Goal: Task Accomplishment & Management: Manage account settings

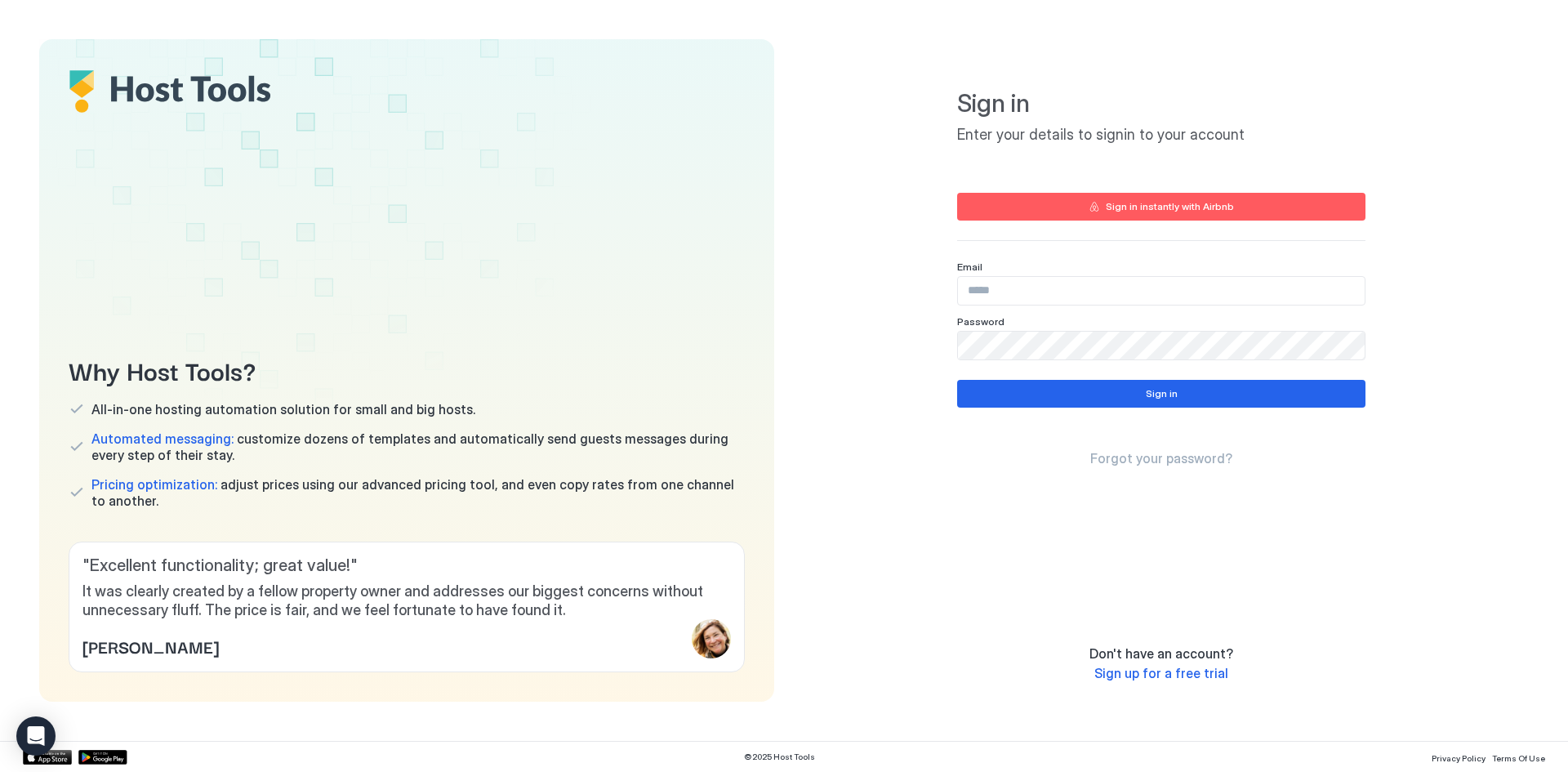
click at [1083, 289] on input "Input Field" at bounding box center [1161, 291] width 407 height 27
type input "**********"
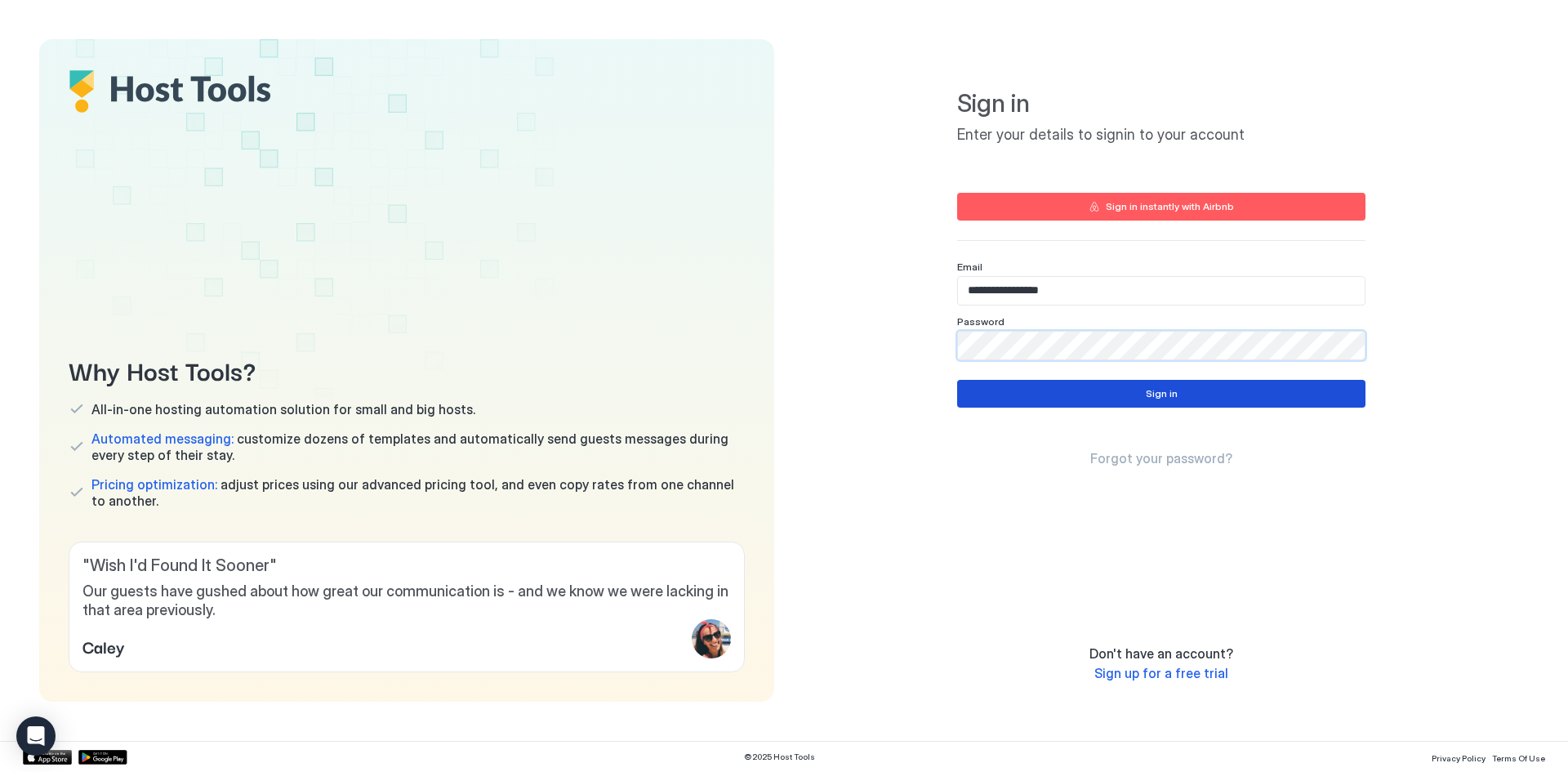
click at [1174, 395] on div "Sign in" at bounding box center [1161, 393] width 32 height 15
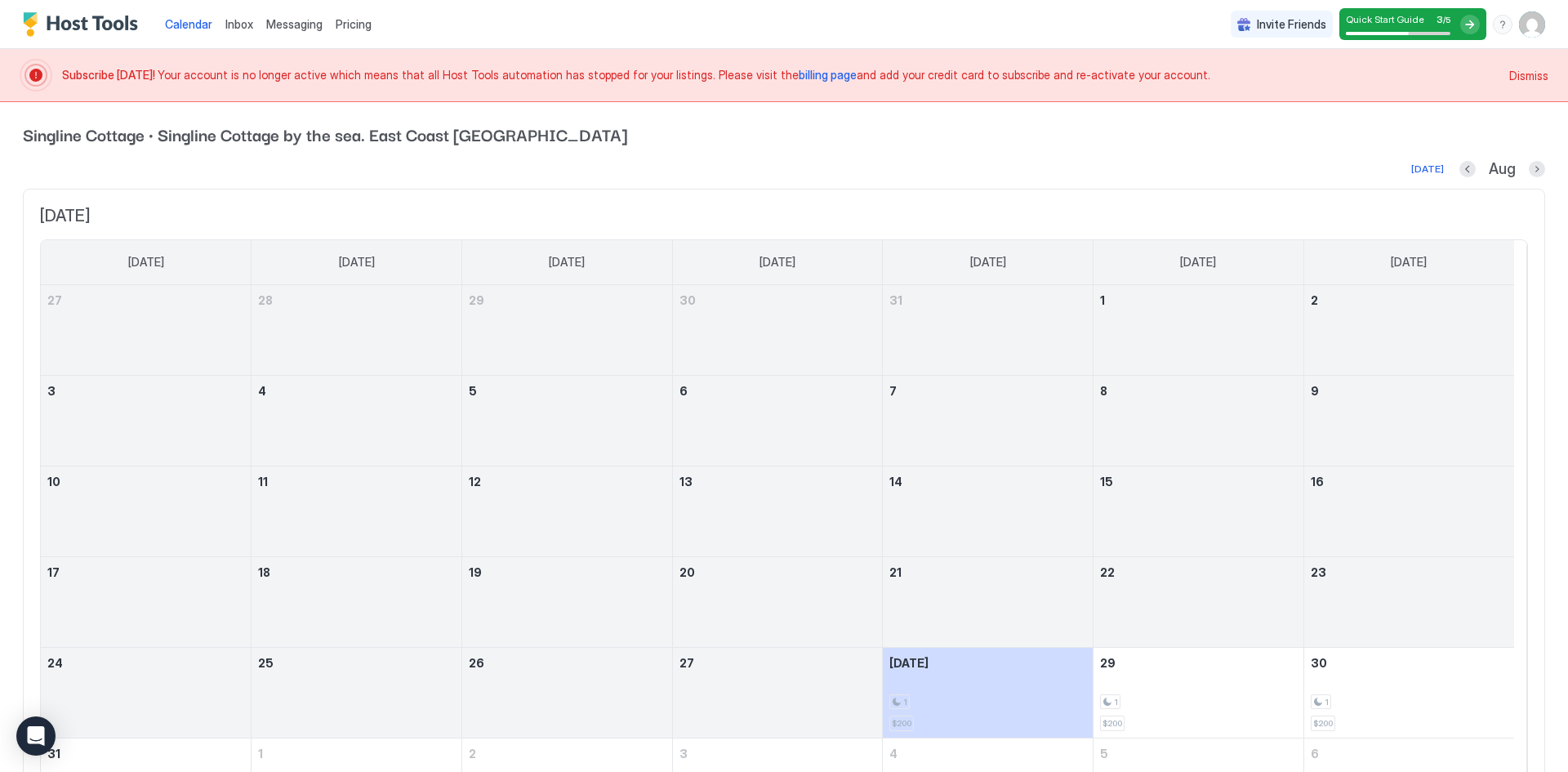
click at [1527, 27] on img "User profile" at bounding box center [1531, 24] width 27 height 27
click at [1403, 88] on div "Settings" at bounding box center [1428, 91] width 208 height 28
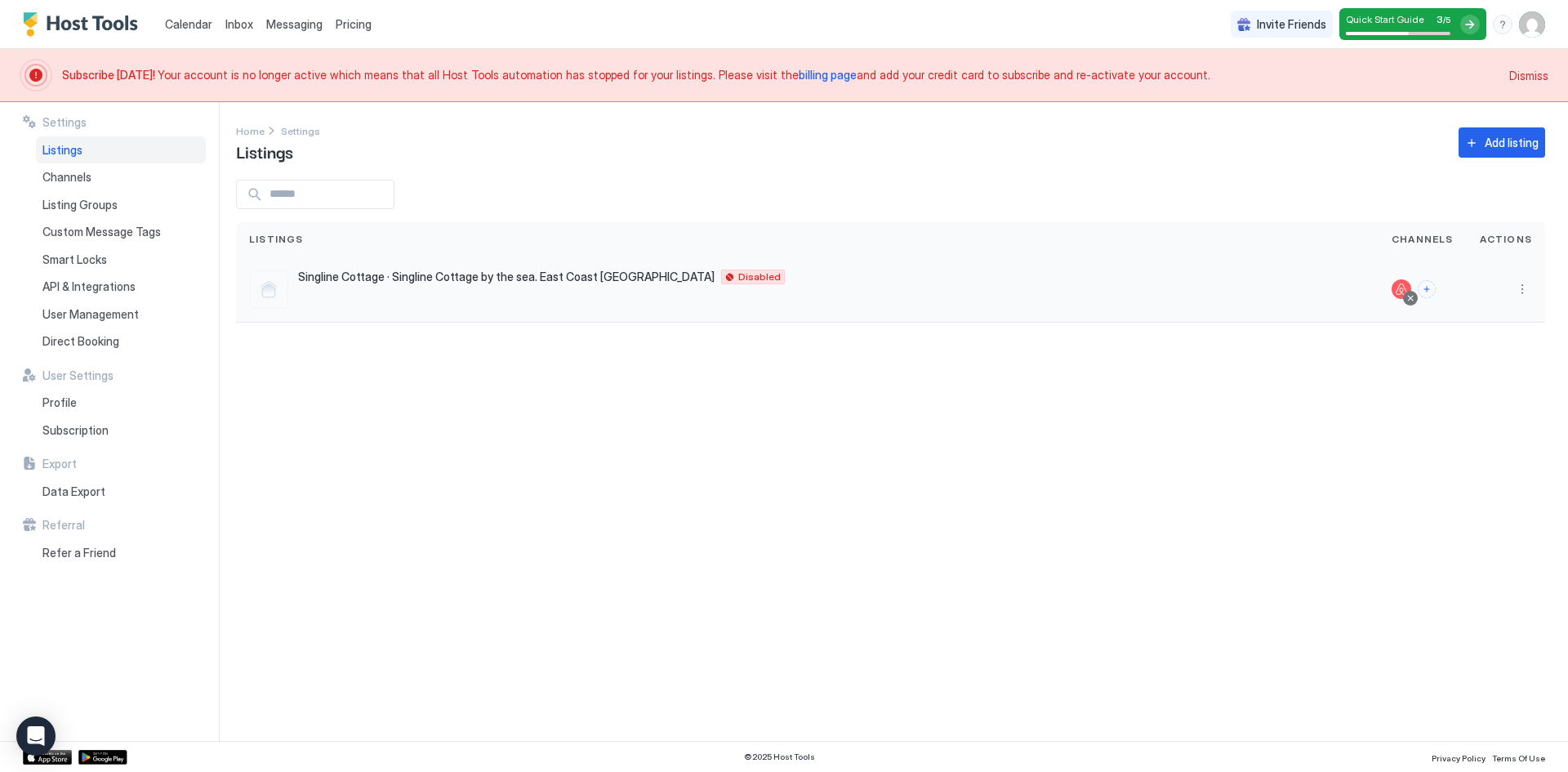
click at [1532, 286] on div at bounding box center [1506, 289] width 79 height 66
click at [1518, 286] on button "More options" at bounding box center [1521, 288] width 19 height 19
click at [1482, 438] on div "Delete" at bounding box center [1480, 443] width 112 height 27
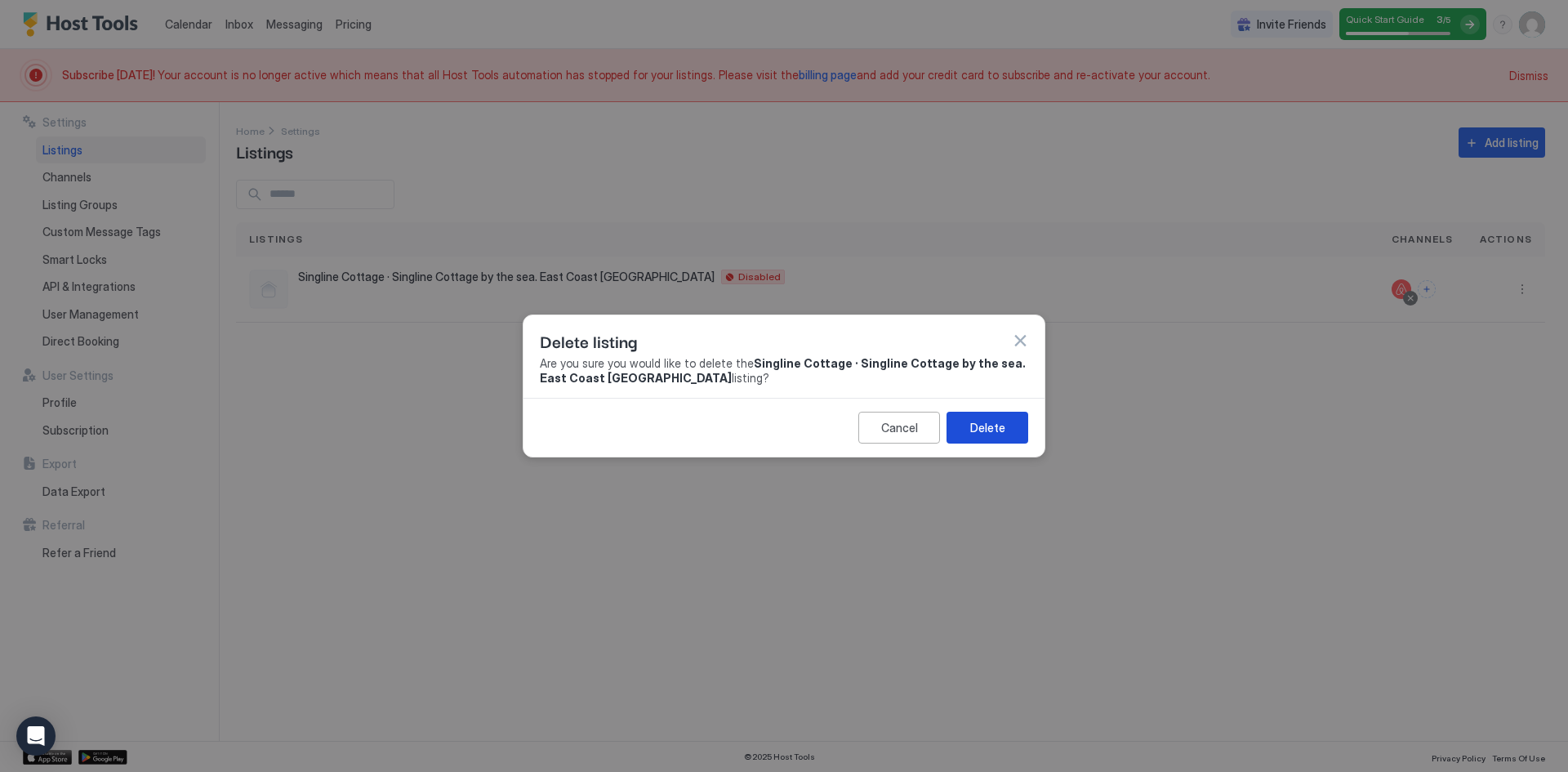
click at [975, 427] on div "Delete" at bounding box center [987, 427] width 35 height 17
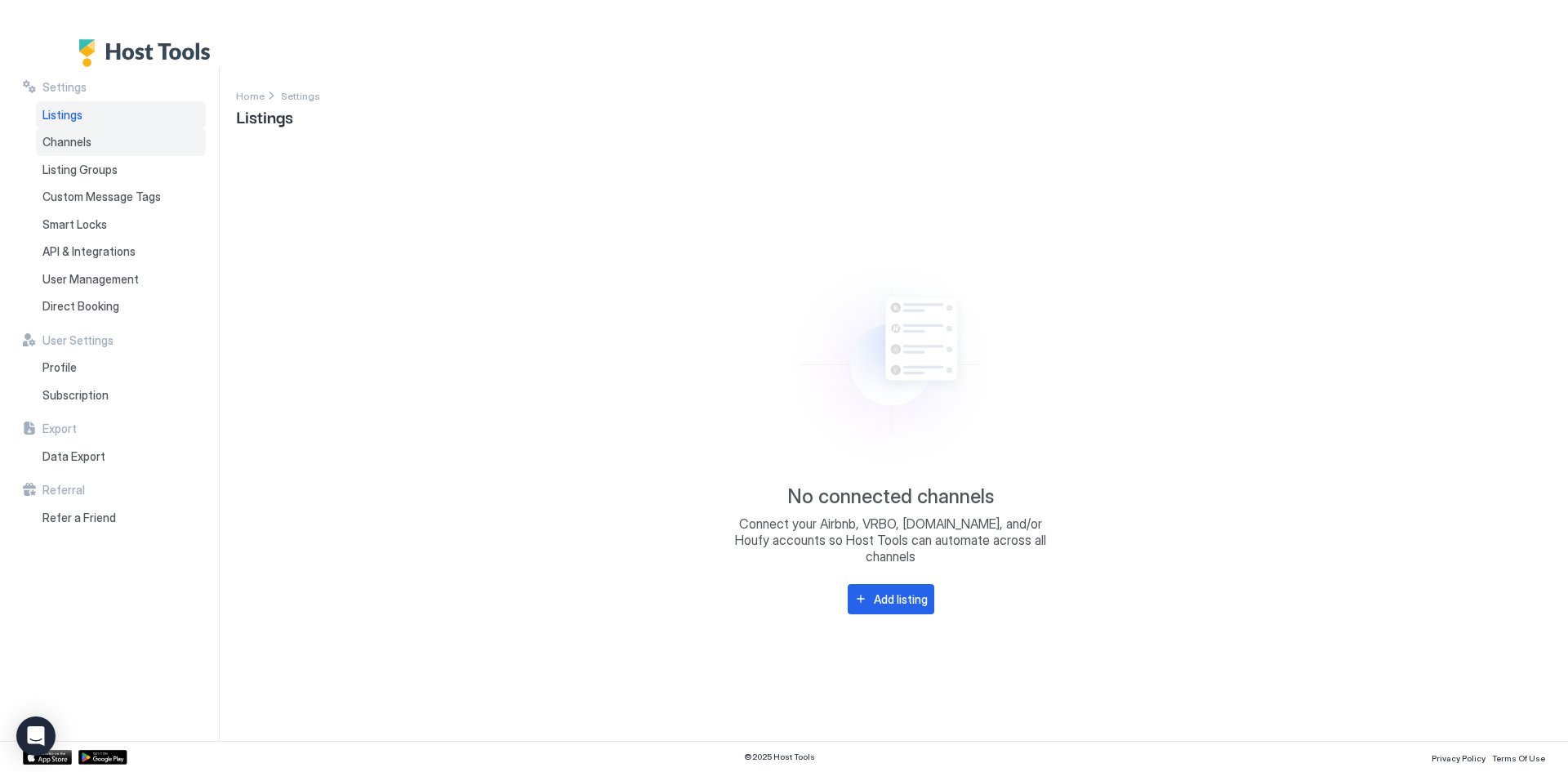
click at [89, 147] on span "Channels" at bounding box center [67, 142] width 49 height 15
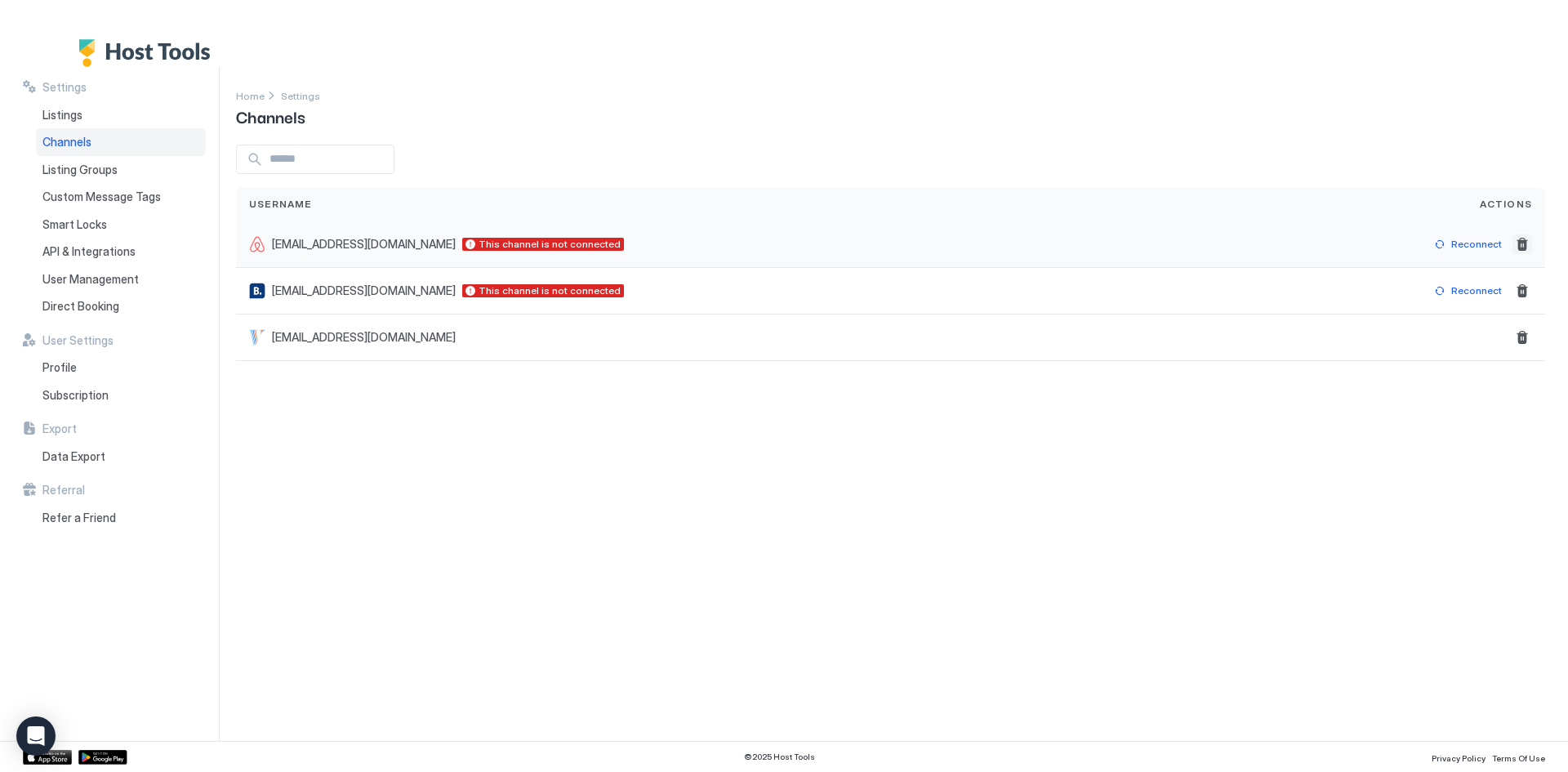
click at [1521, 242] on button "Delete" at bounding box center [1521, 243] width 19 height 19
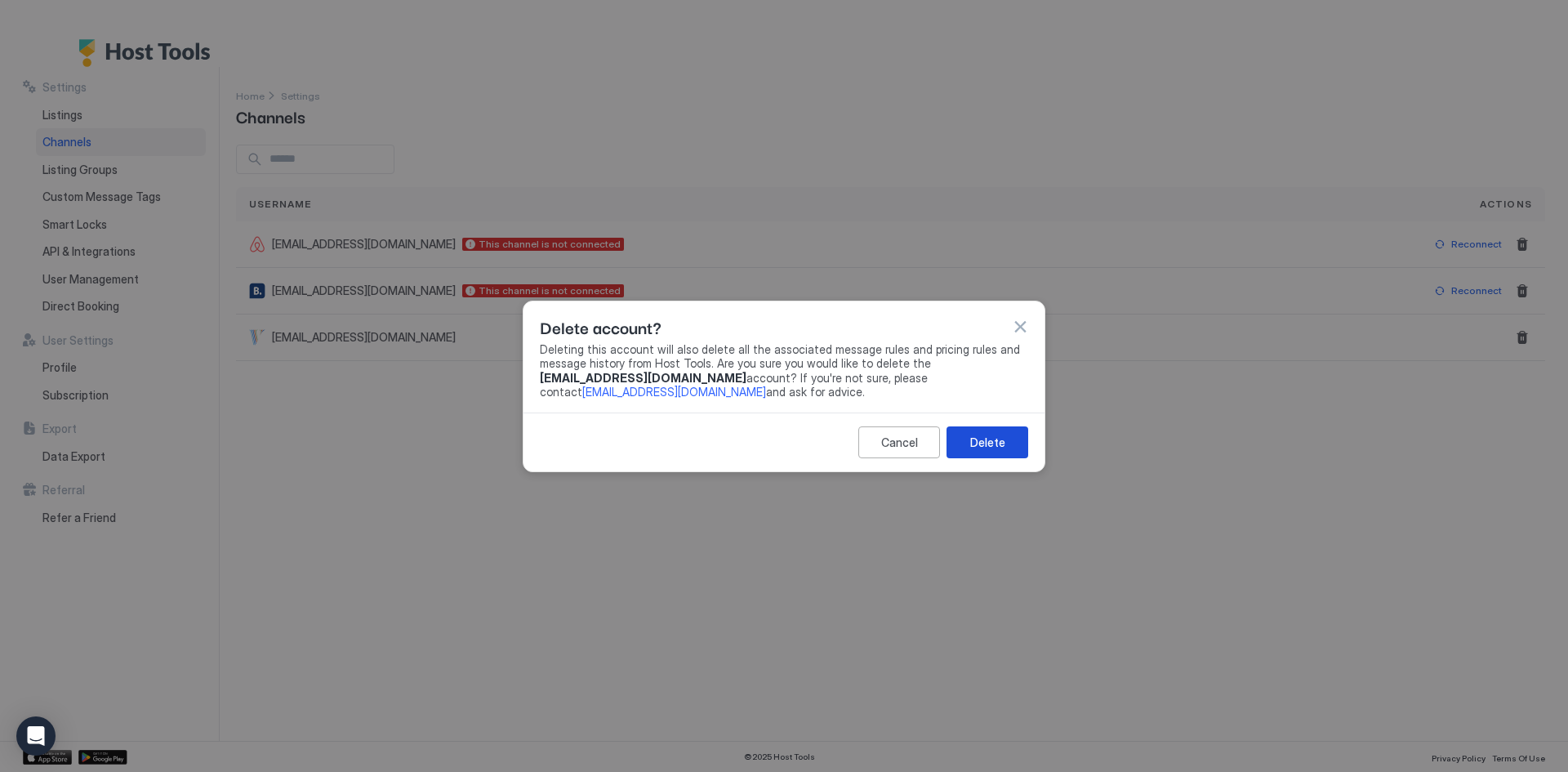
click at [1012, 439] on button "Delete" at bounding box center [987, 442] width 81 height 32
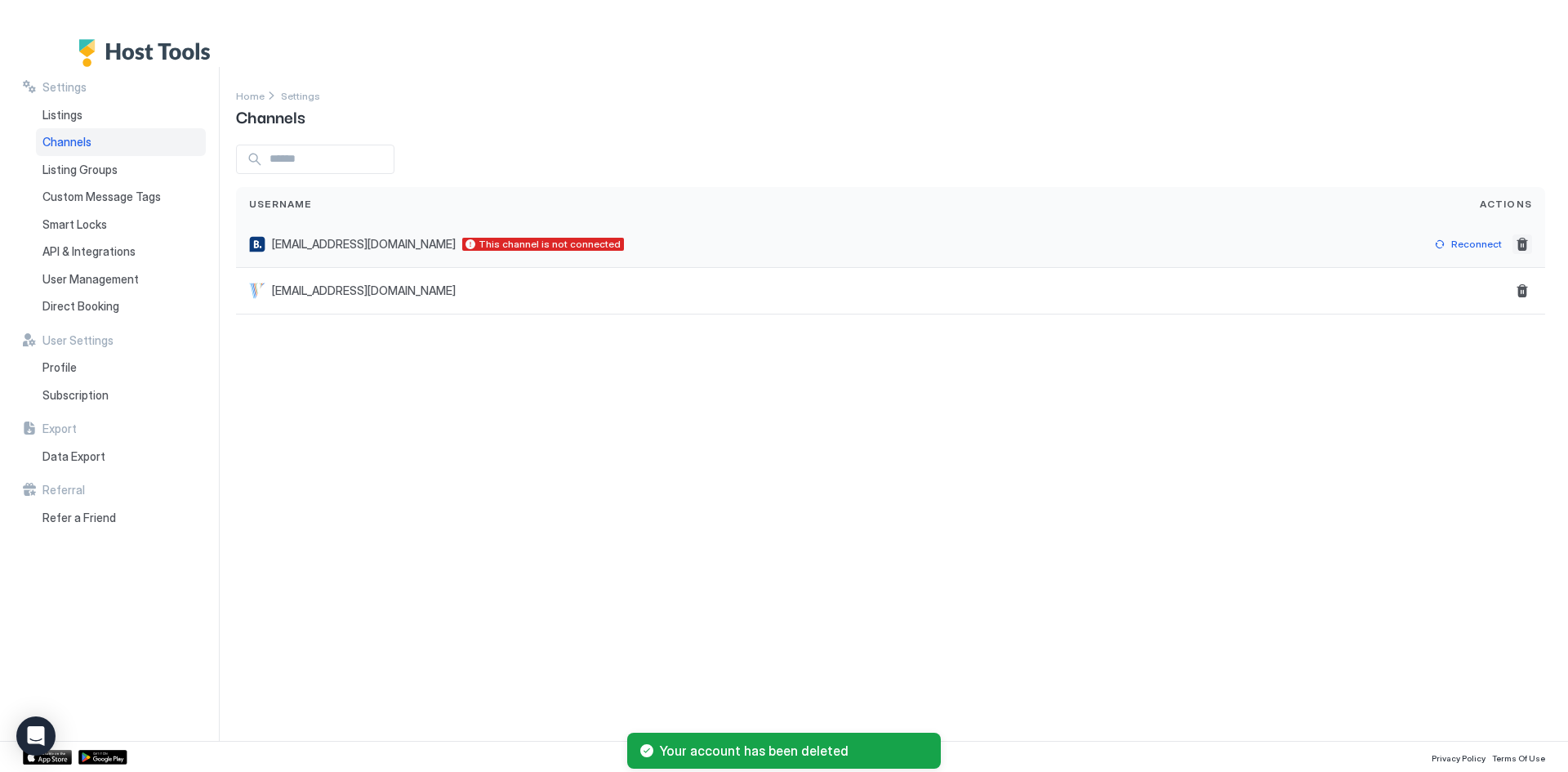
click at [1528, 240] on button "Delete" at bounding box center [1521, 243] width 19 height 19
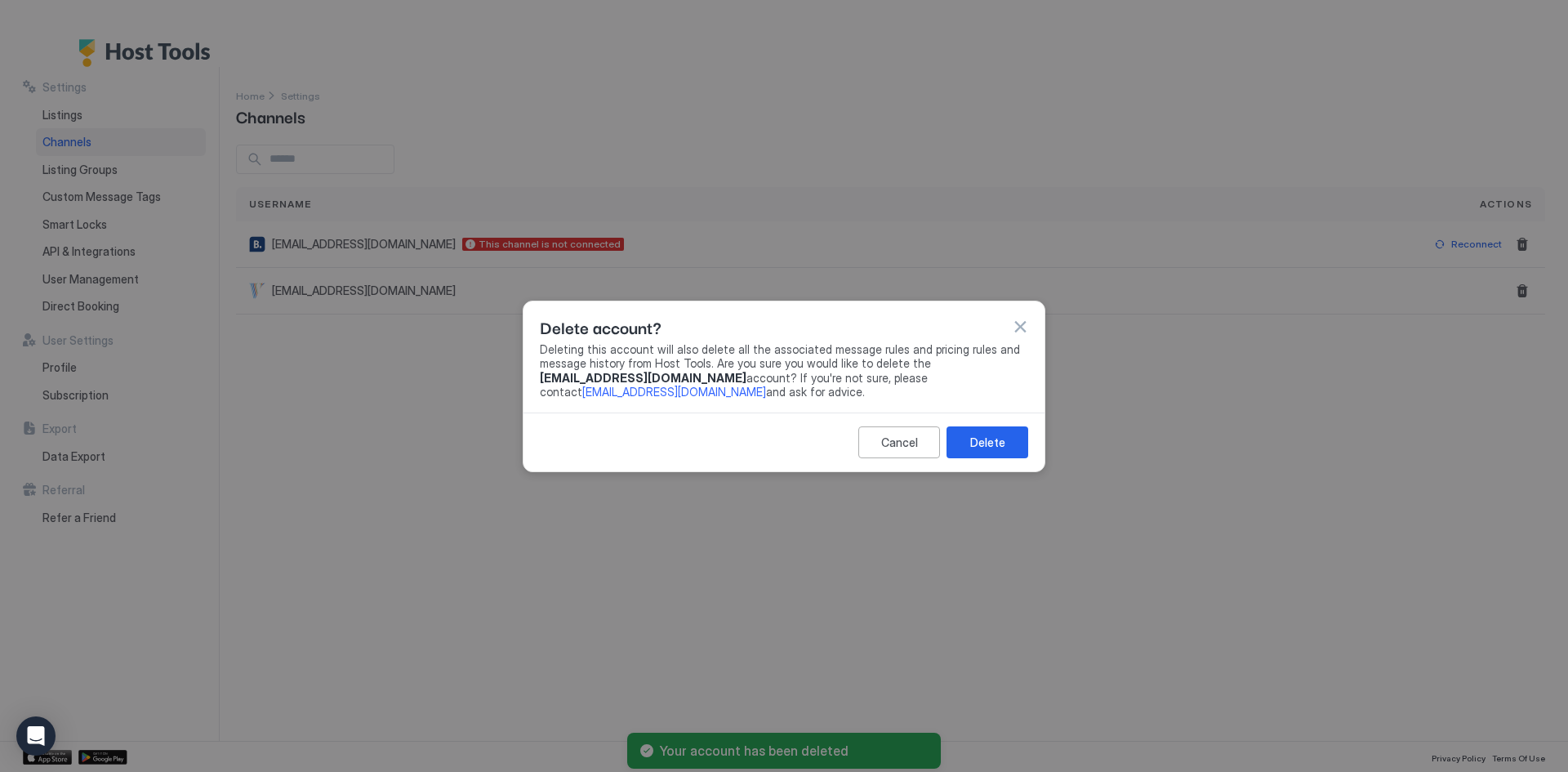
click at [995, 437] on div "Delete" at bounding box center [987, 442] width 35 height 17
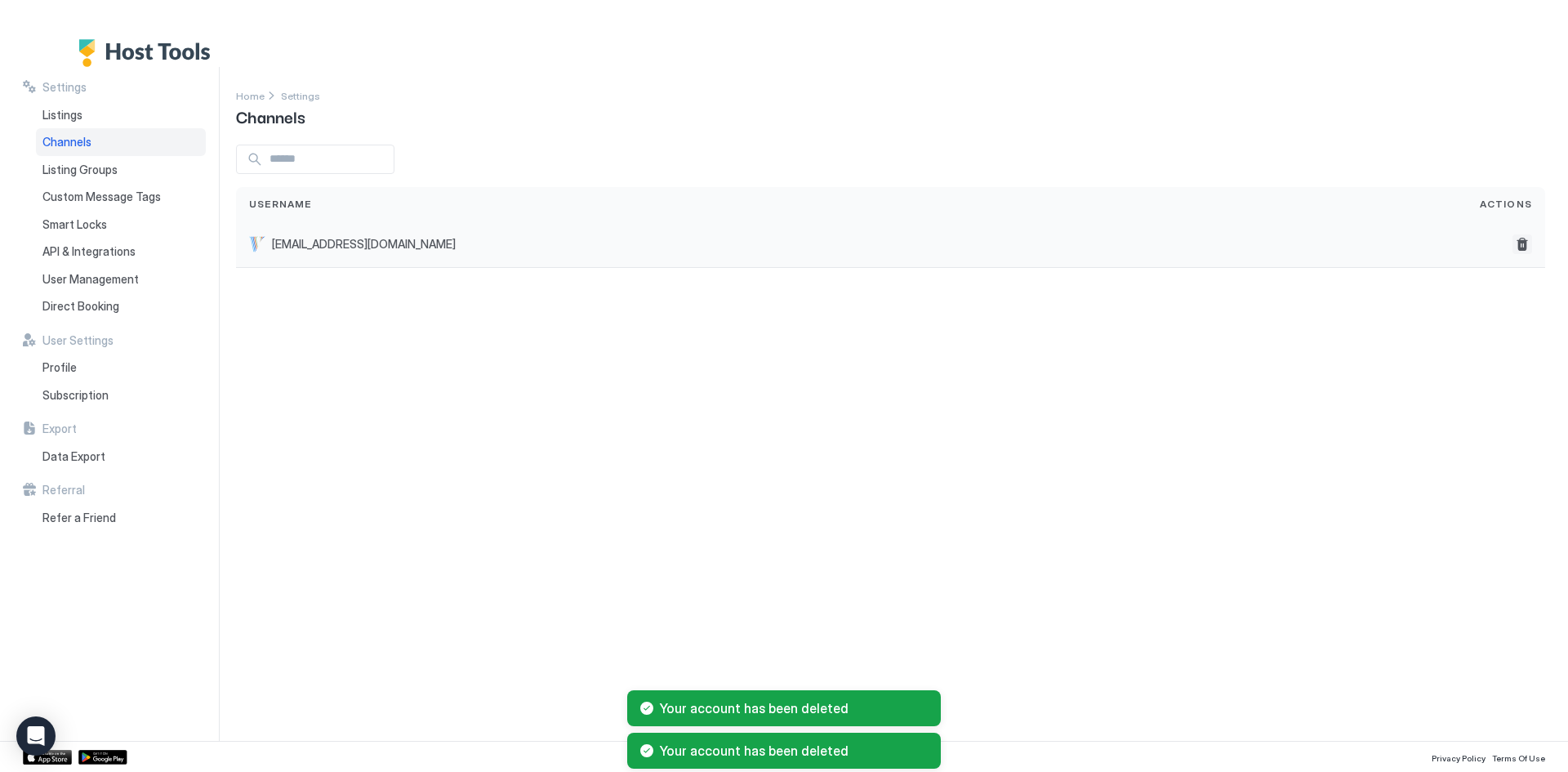
click at [1520, 246] on button "Delete" at bounding box center [1521, 243] width 19 height 19
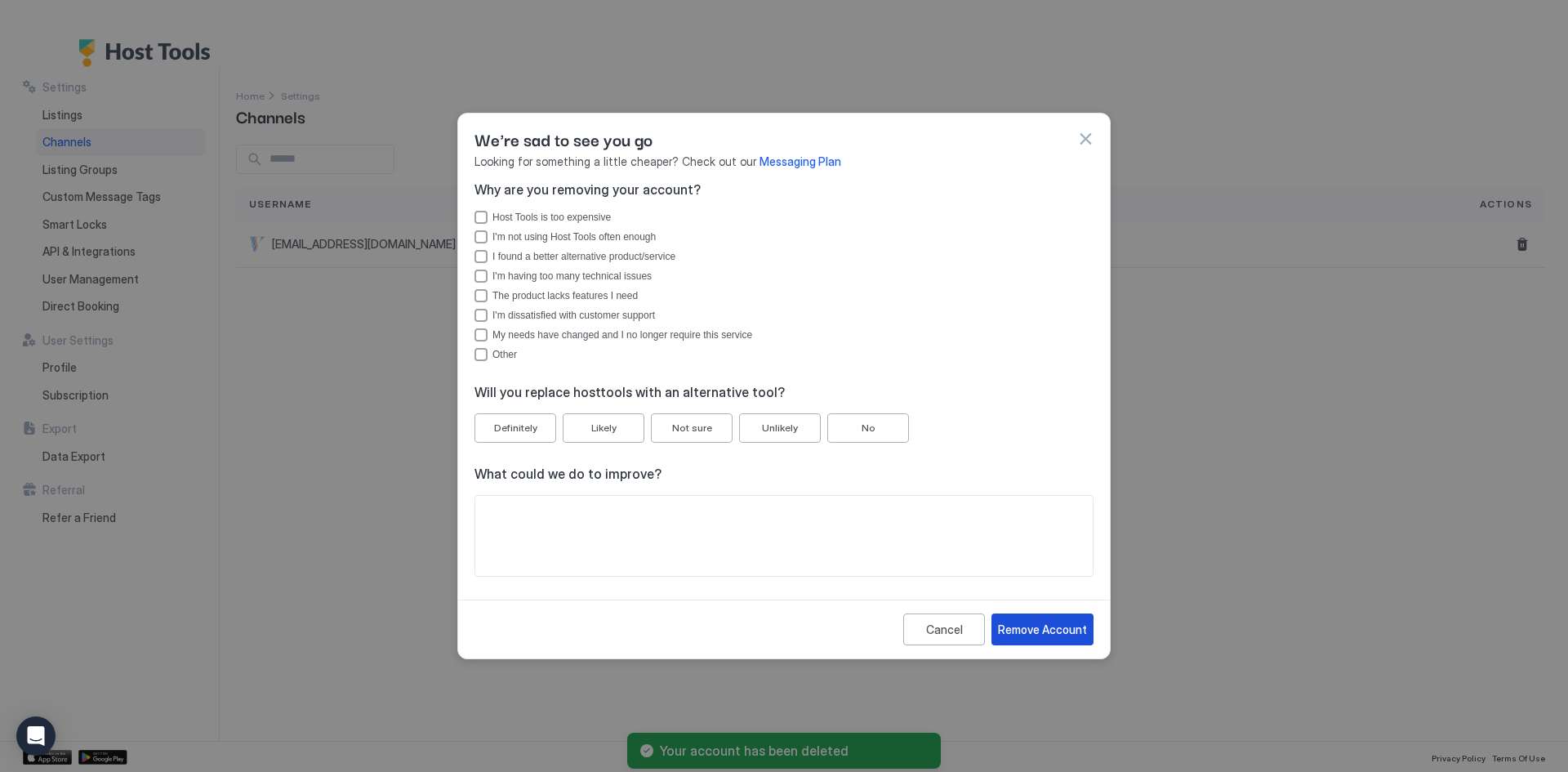
click at [1077, 627] on div "Remove Account" at bounding box center [1042, 628] width 89 height 17
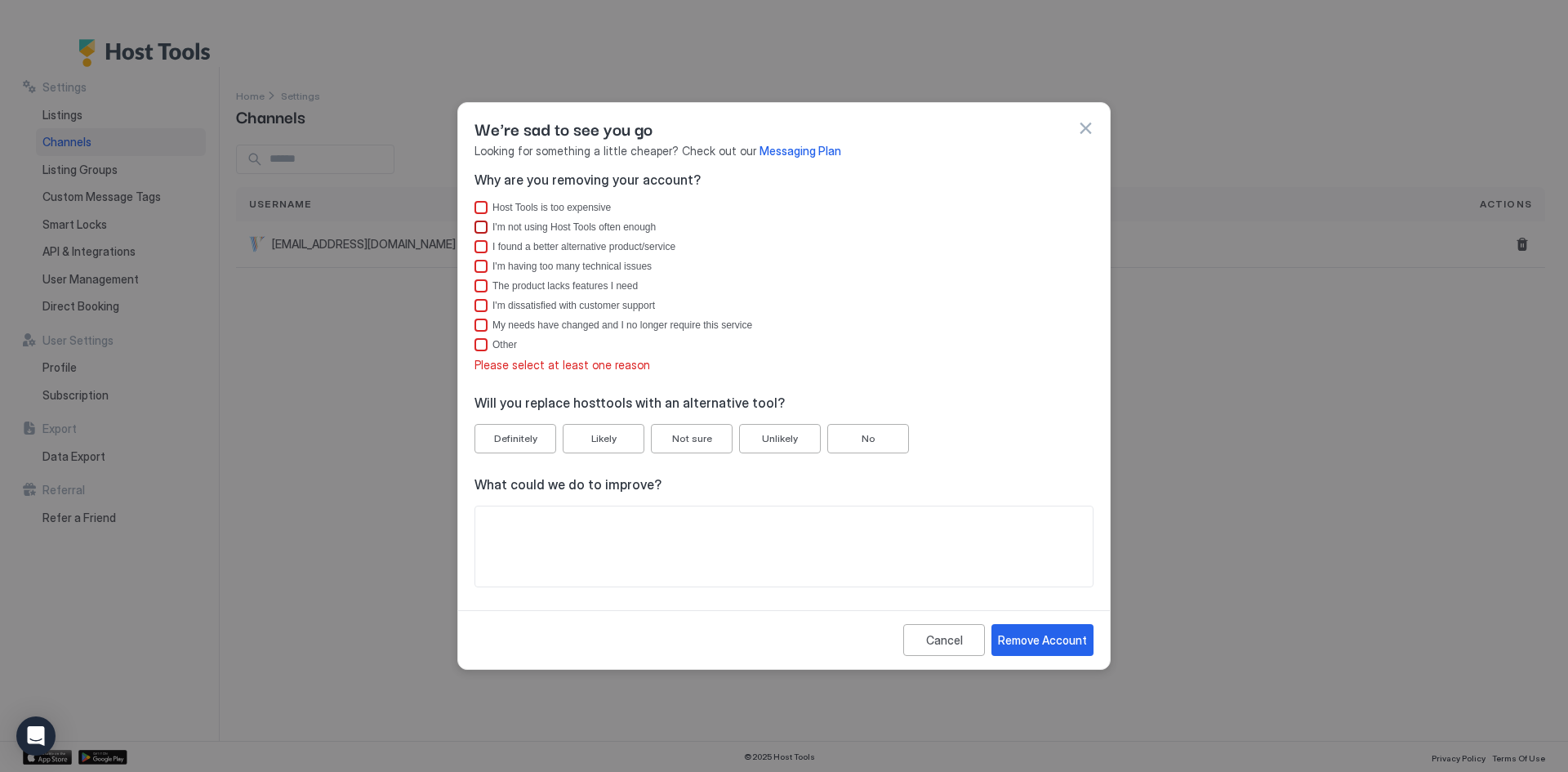
click at [541, 229] on div "I'm not using Host Tools often enough" at bounding box center [574, 227] width 164 height 11
click at [1045, 646] on div "Remove Account" at bounding box center [1042, 639] width 89 height 17
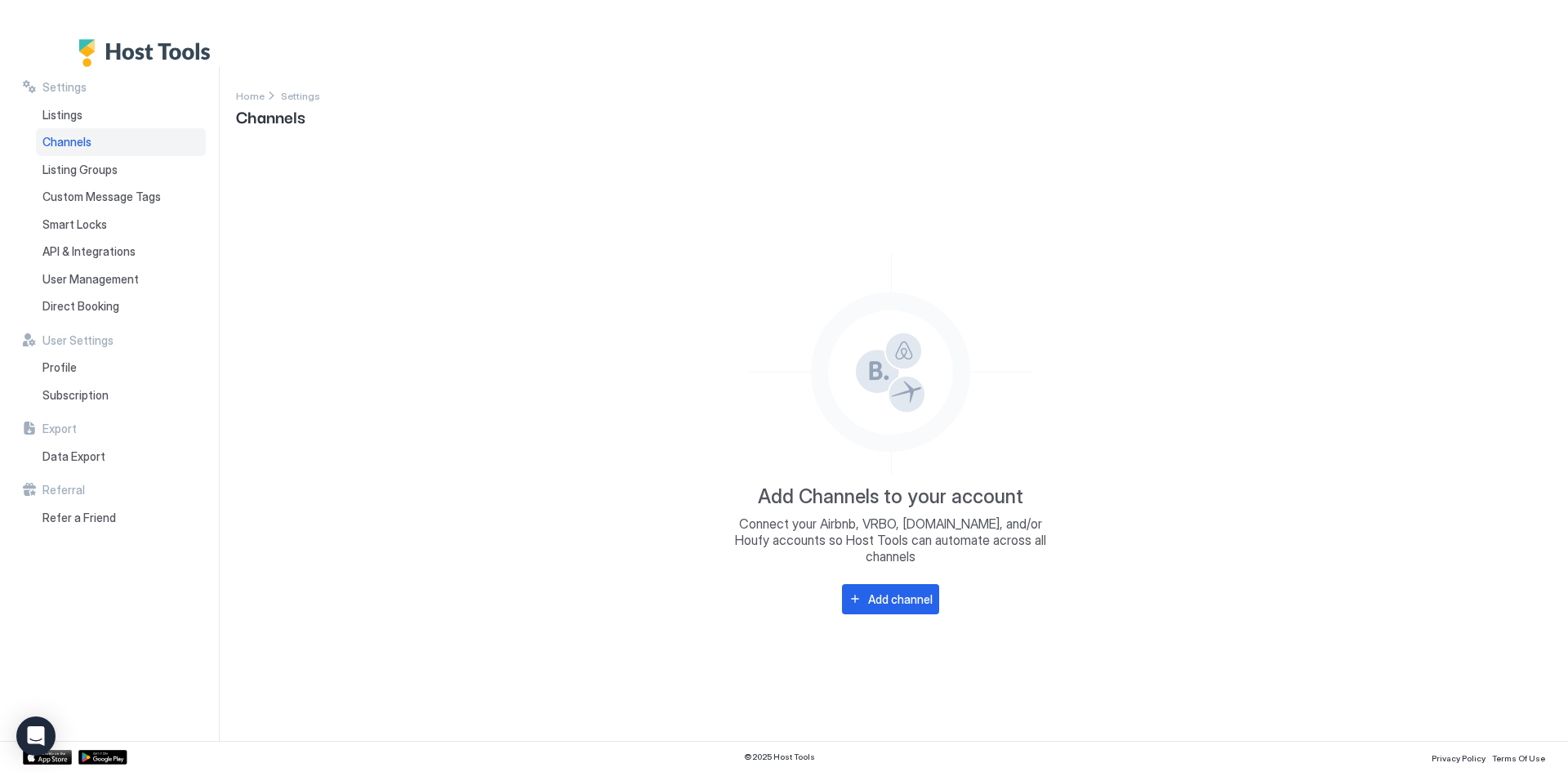
click at [60, 84] on span "Settings" at bounding box center [64, 87] width 44 height 15
click at [52, 110] on span "Listings" at bounding box center [62, 115] width 40 height 15
click at [178, 422] on div "Export" at bounding box center [114, 429] width 183 height 15
click at [120, 65] on img "Host Tools Logo" at bounding box center [149, 53] width 141 height 27
click at [95, 48] on img "Host Tools Logo" at bounding box center [149, 53] width 141 height 27
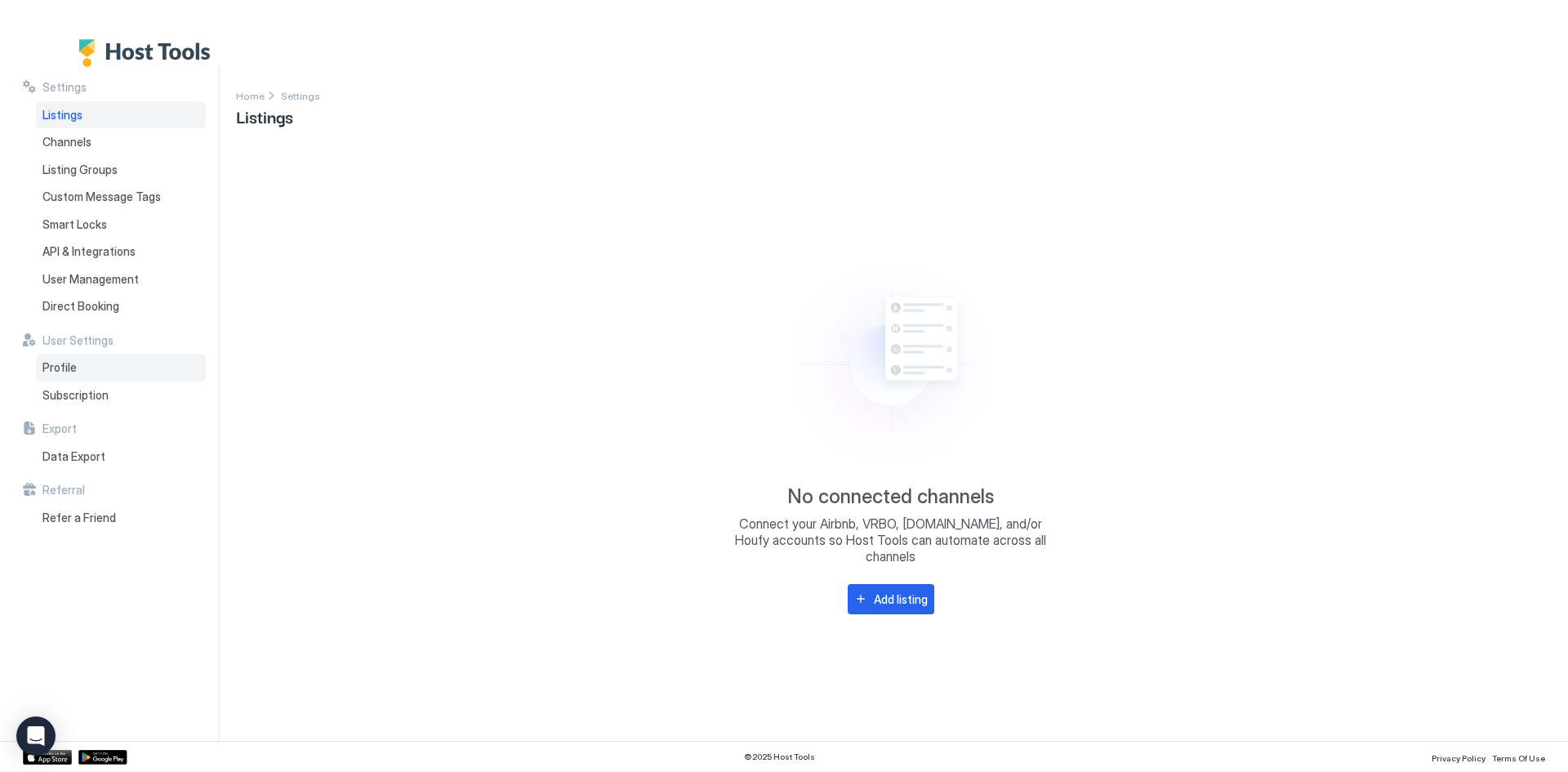
click at [88, 365] on div "Profile" at bounding box center [121, 368] width 170 height 27
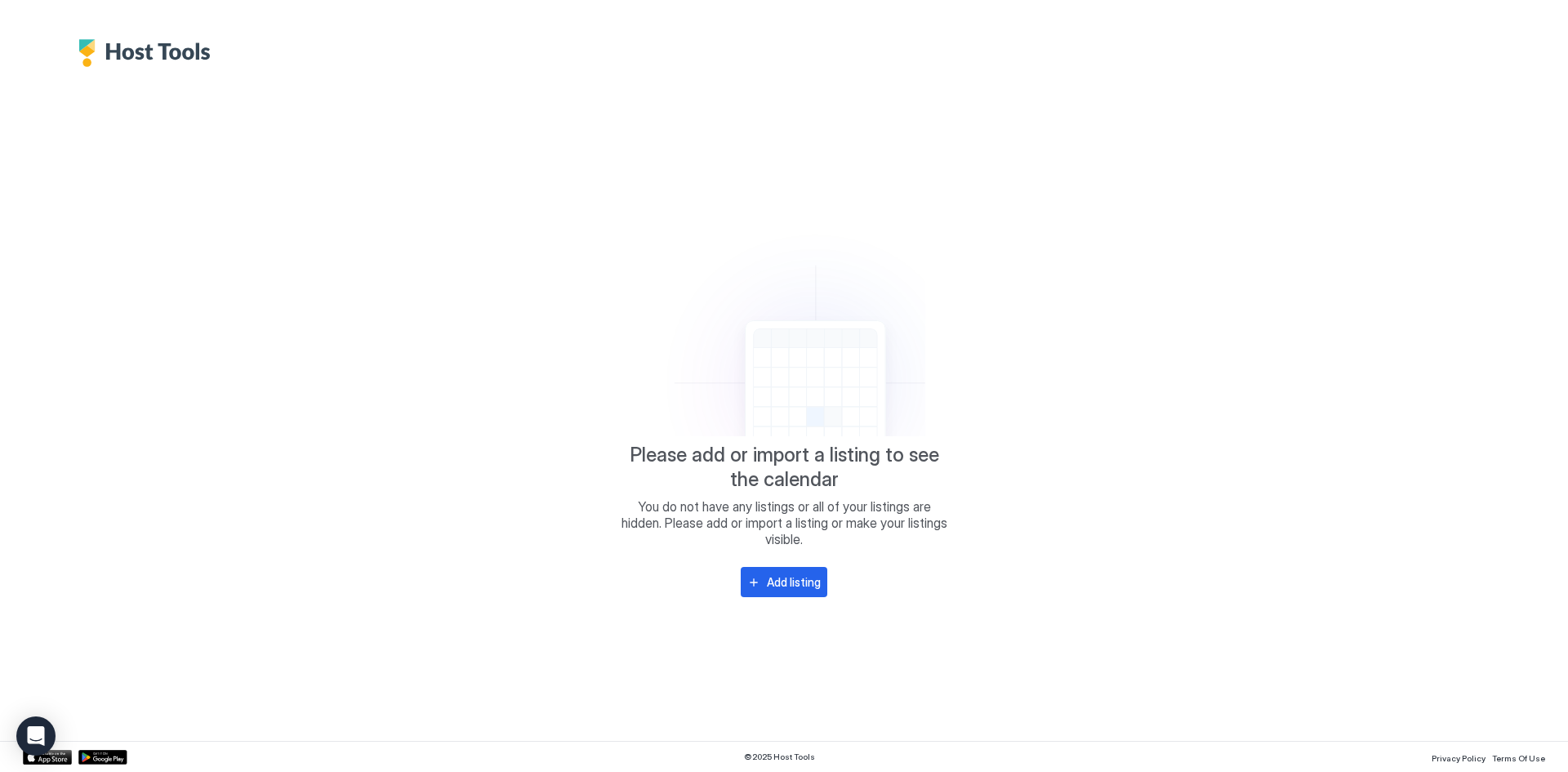
click at [180, 54] on img "Host Tools Logo" at bounding box center [149, 53] width 141 height 27
click at [42, 732] on icon "Open Intercom Messenger" at bounding box center [36, 735] width 19 height 21
click at [176, 42] on img "Host Tools Logo" at bounding box center [149, 53] width 141 height 27
click at [86, 41] on img "Host Tools Logo" at bounding box center [149, 53] width 141 height 27
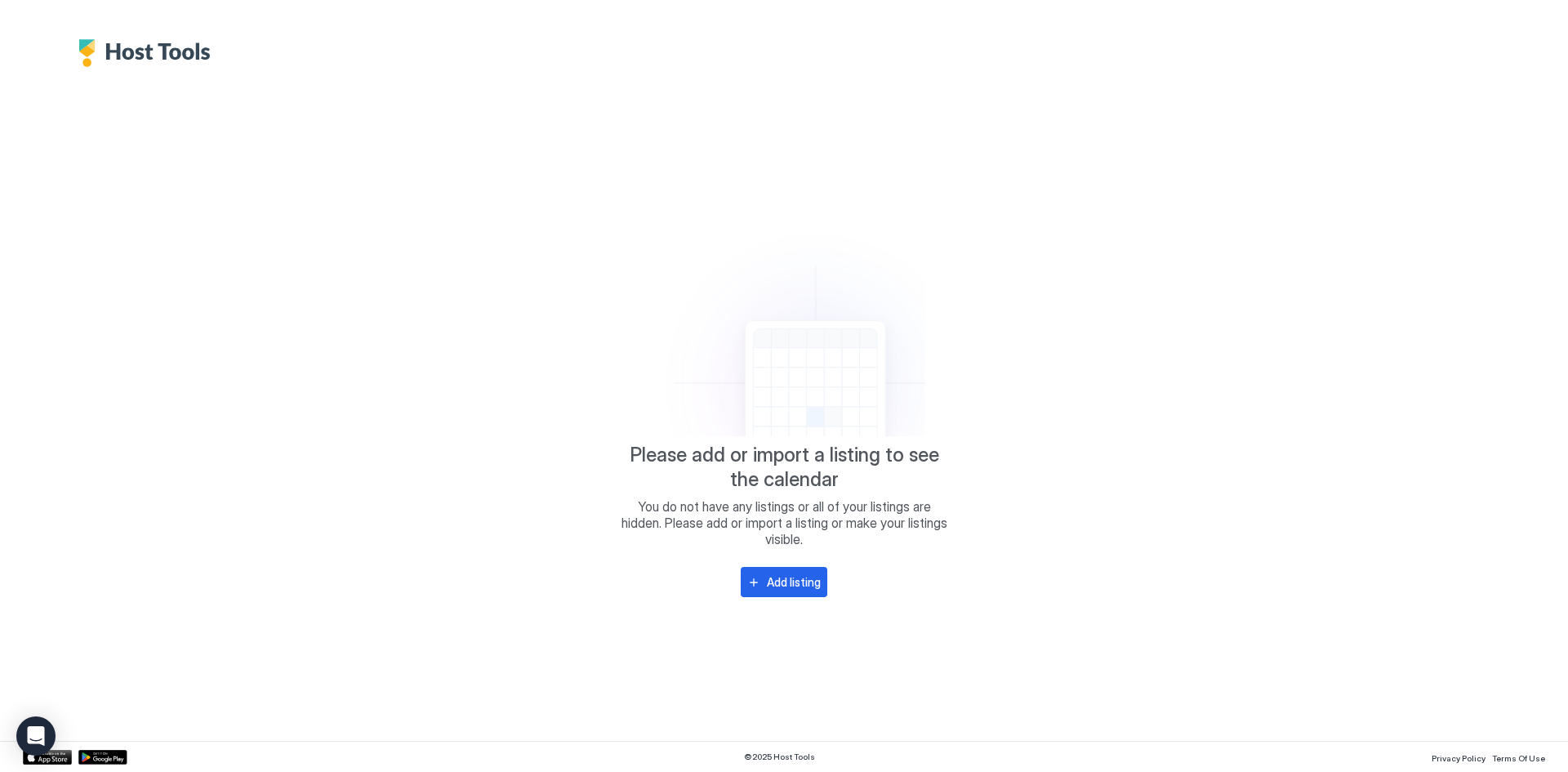
drag, startPoint x: 1157, startPoint y: 189, endPoint x: 1367, endPoint y: 161, distance: 211.9
click at [1367, 161] on div "Please add or import a listing to see the calendar You do not have any listings…" at bounding box center [784, 403] width 1522 height 673
click at [1514, 751] on link "Terms Of Use" at bounding box center [1519, 756] width 53 height 17
